Goal: Obtain resource: Obtain resource

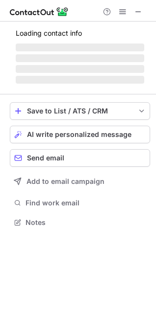
scroll to position [228, 156]
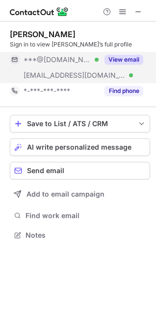
click at [120, 60] on button "View email" at bounding box center [123, 60] width 39 height 10
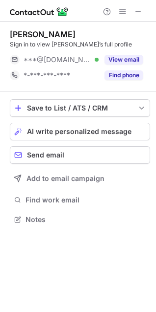
scroll to position [213, 156]
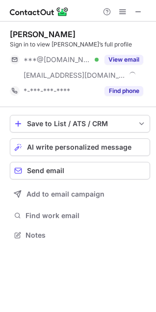
scroll to position [228, 156]
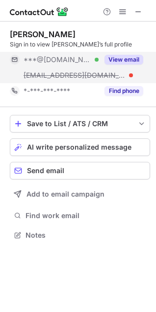
click at [118, 56] on button "View email" at bounding box center [123, 60] width 39 height 10
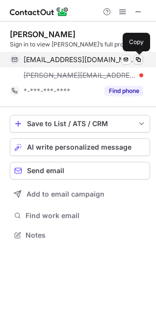
click at [137, 60] on span at bounding box center [138, 60] width 8 height 8
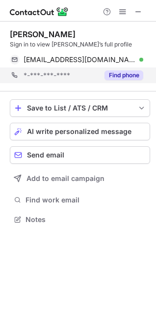
scroll to position [213, 156]
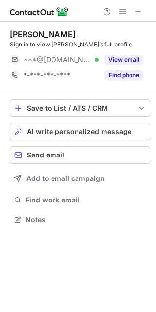
scroll to position [213, 156]
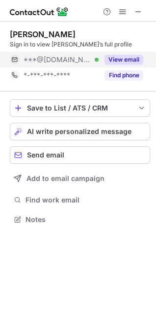
click at [136, 64] on button "View email" at bounding box center [123, 60] width 39 height 10
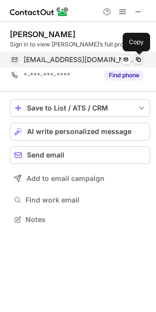
click at [136, 63] on span at bounding box center [138, 60] width 8 height 8
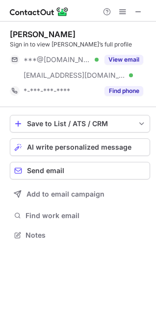
scroll to position [228, 156]
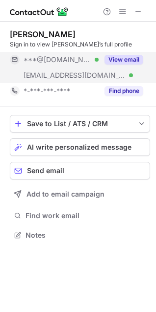
click at [132, 54] on div "View email" at bounding box center [120, 60] width 45 height 16
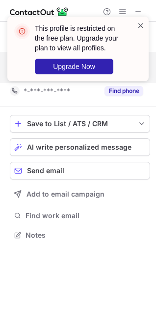
click at [142, 27] on span at bounding box center [140, 26] width 8 height 10
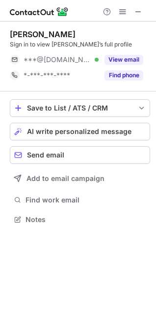
scroll to position [213, 156]
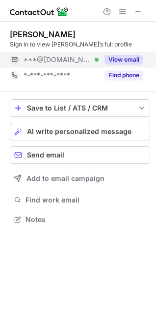
click at [126, 60] on button "View email" at bounding box center [123, 60] width 39 height 10
